Goal: Task Accomplishment & Management: Manage account settings

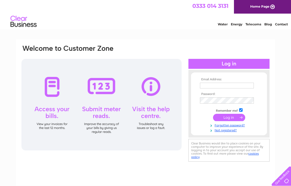
click at [231, 85] on input "text" at bounding box center [227, 86] width 54 height 6
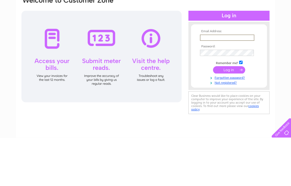
type input "M"
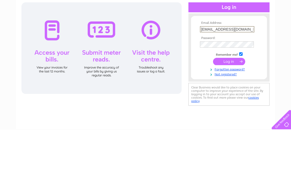
type input "[EMAIL_ADDRESS][DOMAIN_NAME]"
click at [231, 123] on link "Forgotten password?" at bounding box center [229, 125] width 59 height 5
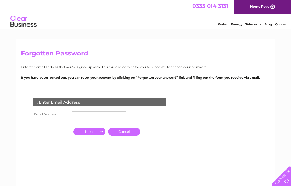
click at [98, 113] on input "text" at bounding box center [99, 115] width 54 height 6
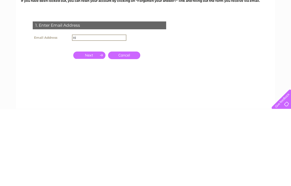
type input "n"
type input "M"
type input "[EMAIL_ADDRESS][DOMAIN_NAME]"
click at [98, 129] on input "button" at bounding box center [89, 132] width 32 height 7
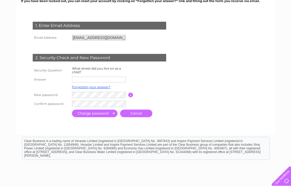
click at [98, 81] on input "text" at bounding box center [99, 80] width 54 height 6
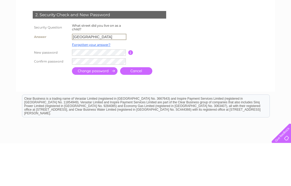
type input "royal street"
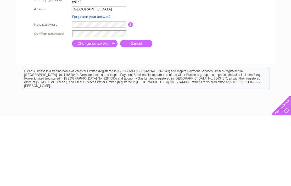
click at [104, 110] on input "submit" at bounding box center [95, 114] width 46 height 8
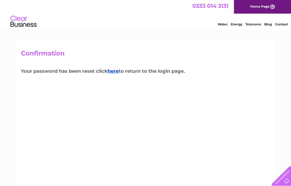
click at [114, 68] on link "here" at bounding box center [113, 71] width 11 height 6
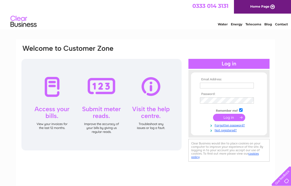
click at [215, 89] on input "text" at bounding box center [227, 86] width 54 height 6
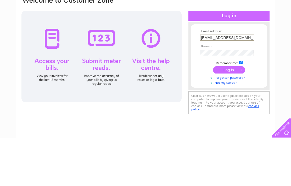
type input "madeiranursery@yahoo.co.uk"
click at [227, 114] on input "submit" at bounding box center [229, 117] width 32 height 7
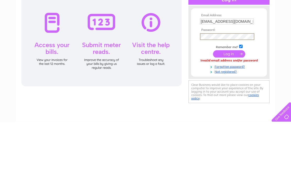
click at [230, 114] on input "submit" at bounding box center [229, 117] width 32 height 7
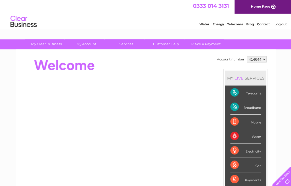
click at [170, 42] on link "Customer Help" at bounding box center [165, 44] width 43 height 10
